Goal: Task Accomplishment & Management: Manage account settings

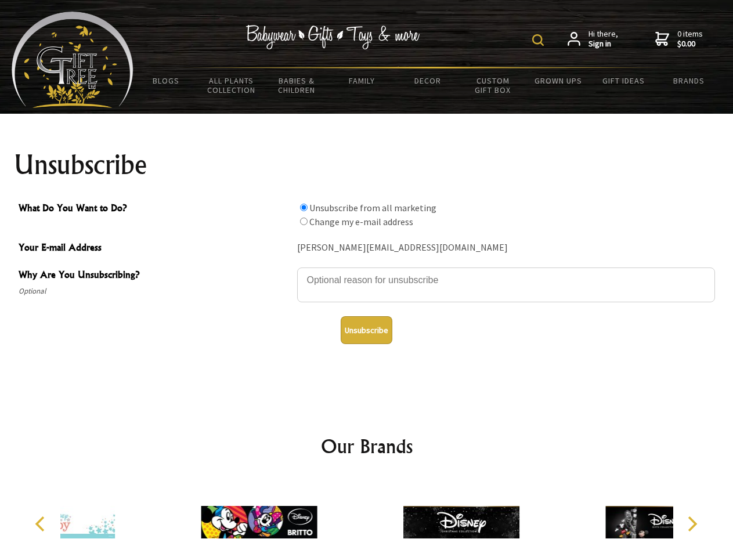
click at [540, 40] on img at bounding box center [538, 40] width 12 height 12
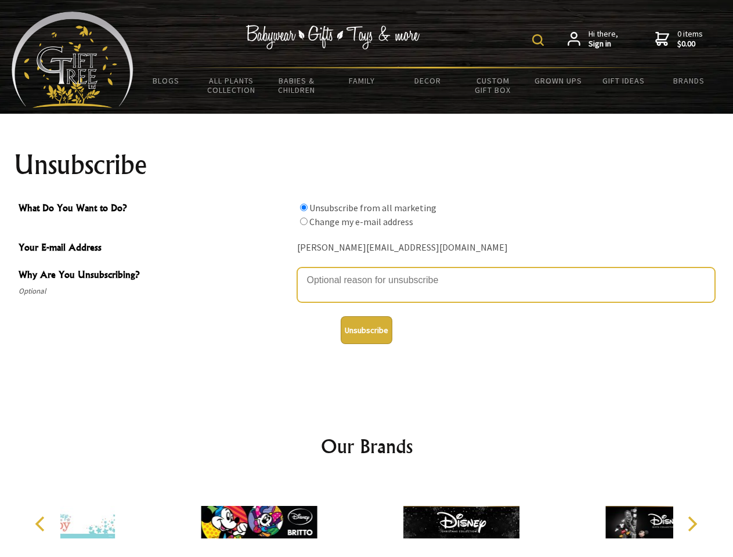
click at [367, 272] on textarea "Why Are You Unsubscribing?" at bounding box center [506, 285] width 418 height 35
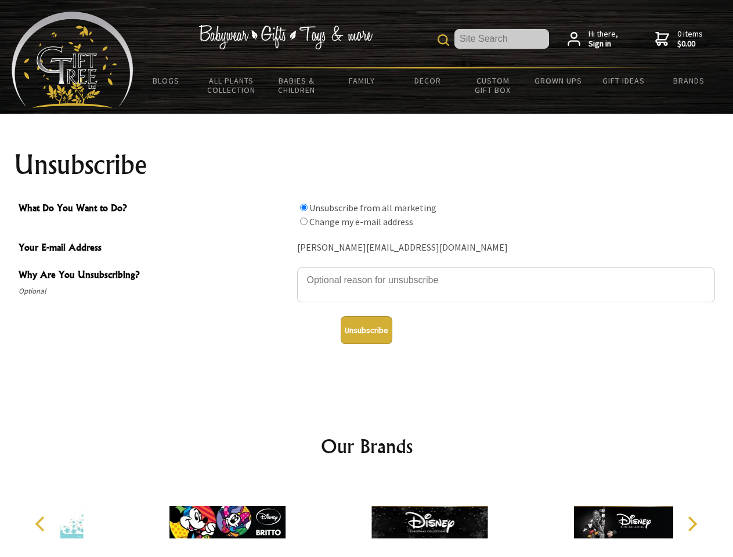
click at [304, 207] on input "What Do You Want to Do?" at bounding box center [304, 208] width 8 height 8
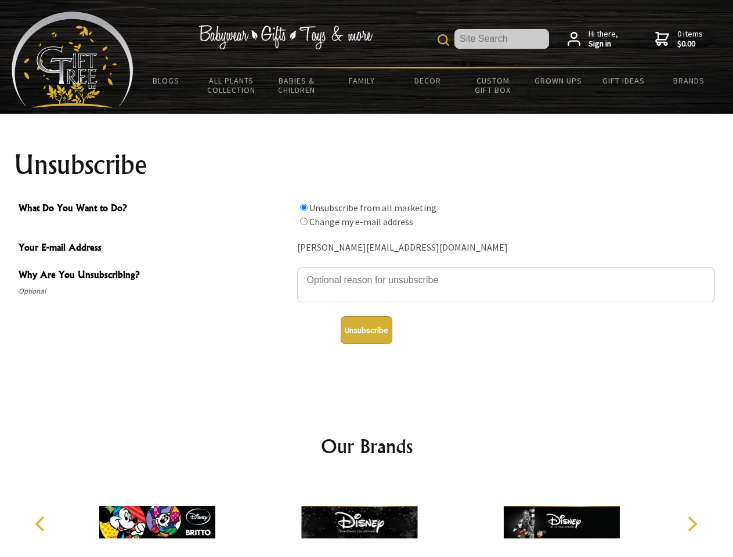
click at [304, 221] on input "What Do You Want to Do?" at bounding box center [304, 222] width 8 height 8
radio input "true"
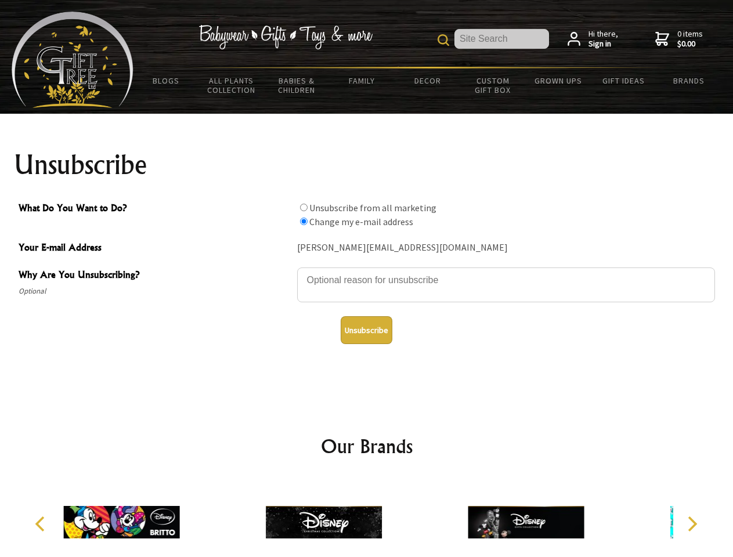
click at [366, 330] on button "Unsubscribe" at bounding box center [367, 330] width 52 height 28
click at [367, 518] on div at bounding box center [324, 524] width 202 height 91
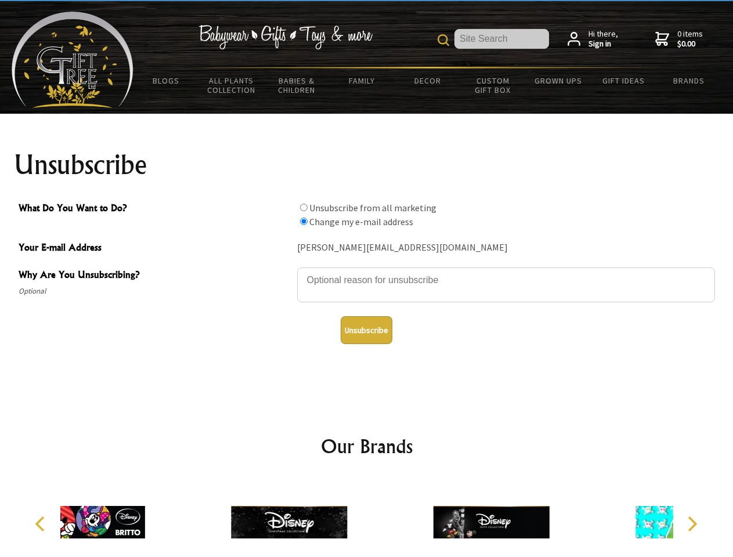
click at [42, 524] on icon "Previous" at bounding box center [41, 524] width 15 height 15
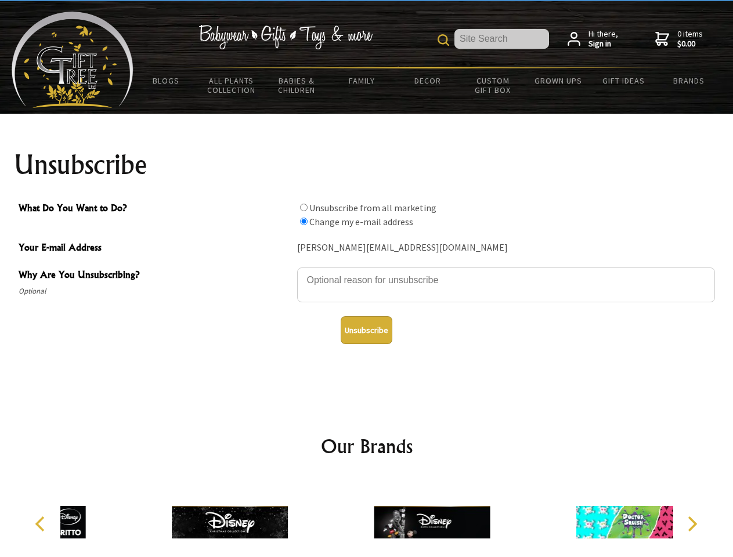
click at [692, 524] on icon "Next" at bounding box center [691, 524] width 15 height 15
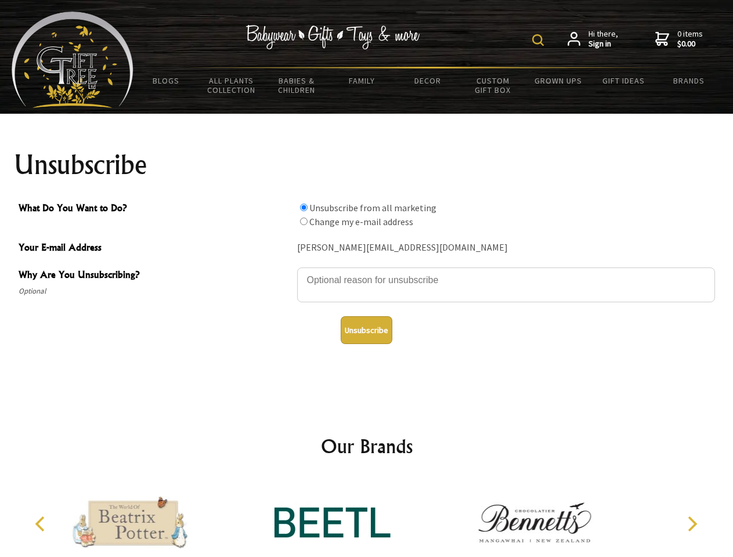
click at [540, 40] on img at bounding box center [538, 40] width 12 height 12
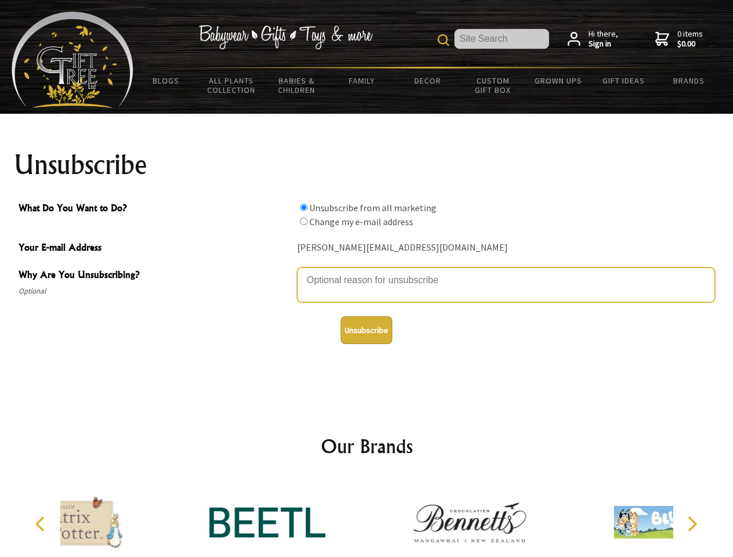
click at [367, 272] on textarea "Why Are You Unsubscribing?" at bounding box center [506, 285] width 418 height 35
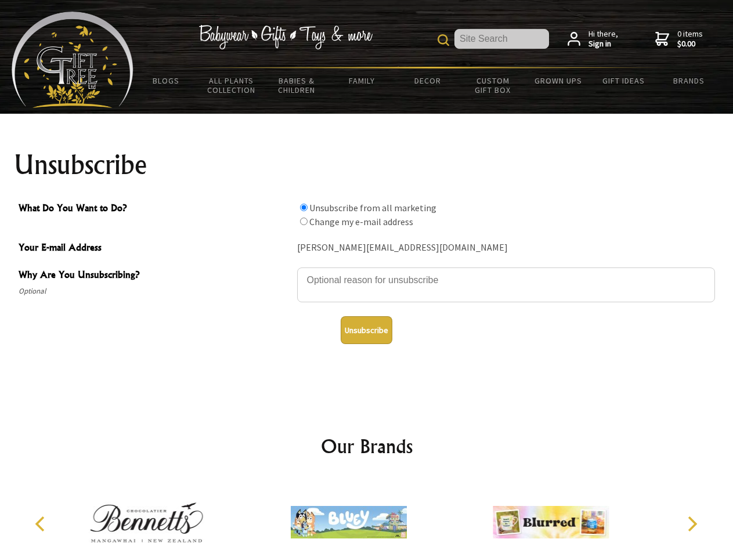
click at [304, 207] on input "What Do You Want to Do?" at bounding box center [304, 208] width 8 height 8
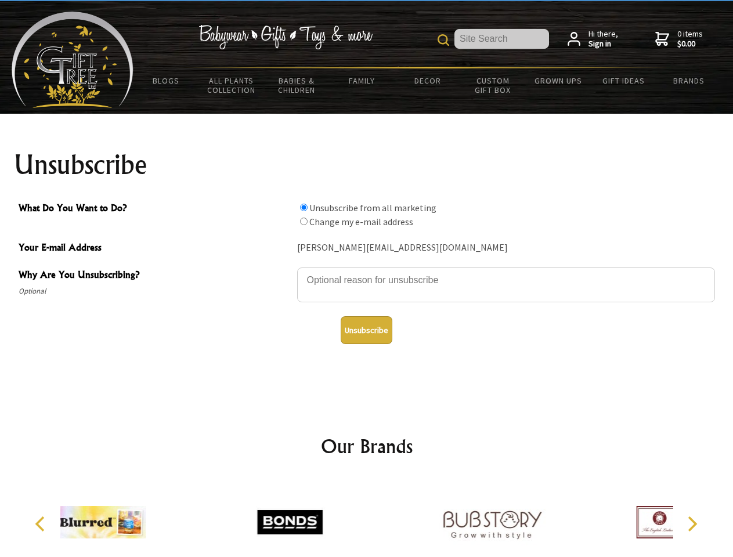
click at [304, 221] on input "What Do You Want to Do?" at bounding box center [304, 222] width 8 height 8
radio input "true"
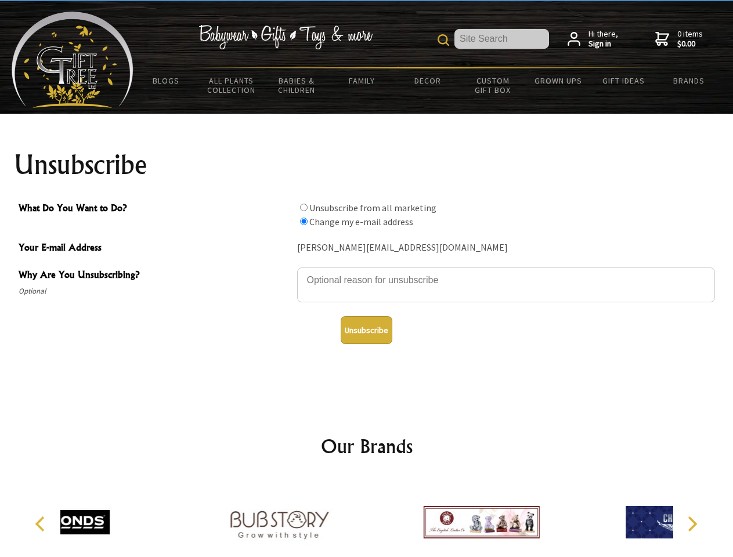
click at [366, 330] on button "Unsubscribe" at bounding box center [367, 330] width 52 height 28
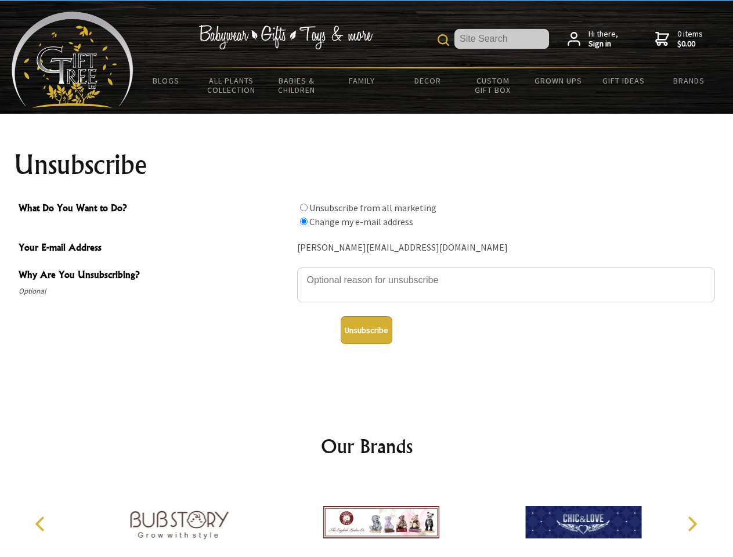
click at [42, 524] on icon "Previous" at bounding box center [41, 524] width 15 height 15
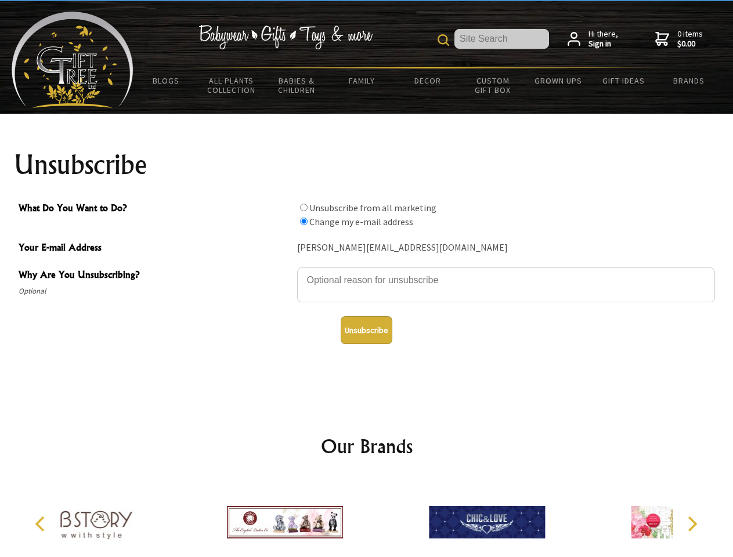
click at [692, 524] on icon "Next" at bounding box center [691, 524] width 15 height 15
